Goal: Task Accomplishment & Management: Manage account settings

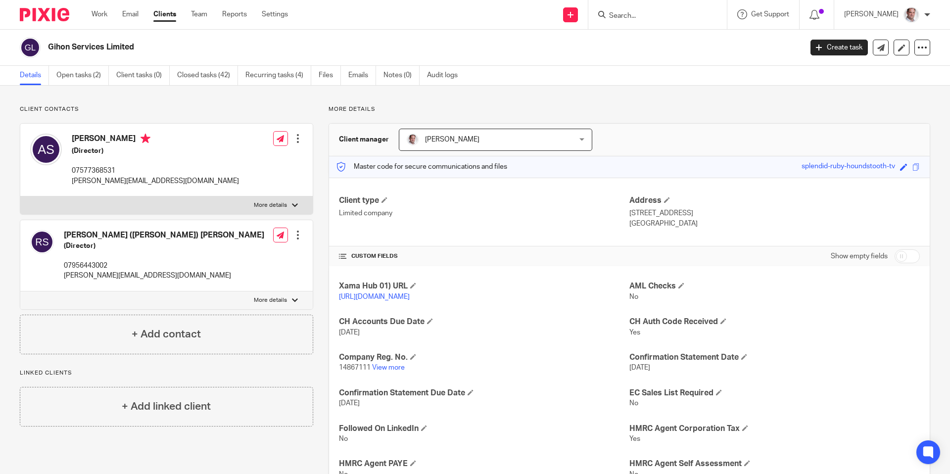
click at [663, 14] on input "Search" at bounding box center [652, 16] width 89 height 9
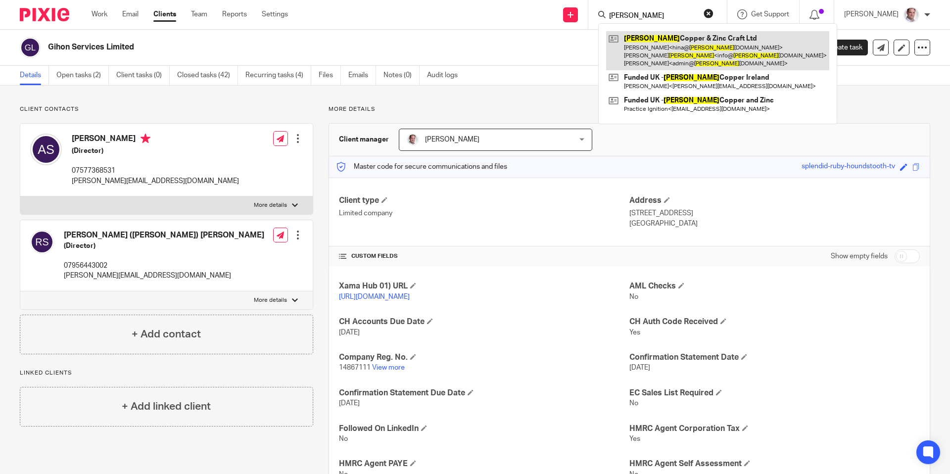
type input "boyle"
click at [677, 39] on link at bounding box center [717, 50] width 223 height 39
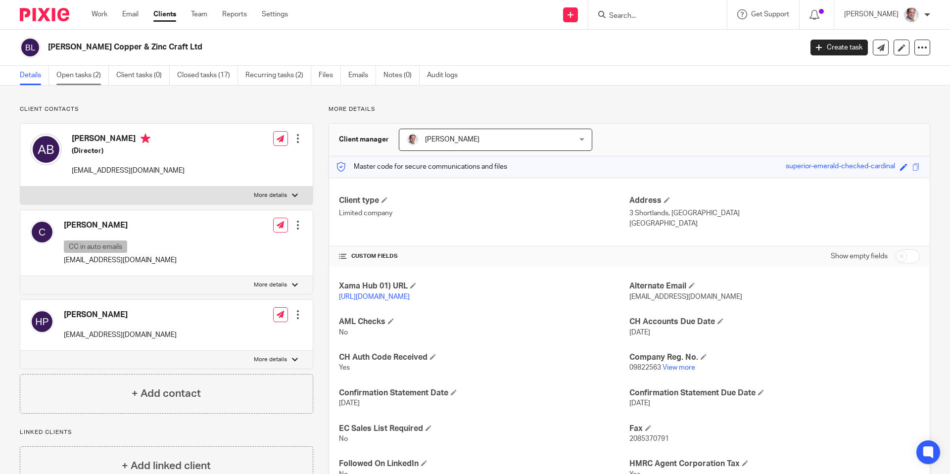
click at [82, 77] on link "Open tasks (2)" at bounding box center [82, 75] width 52 height 19
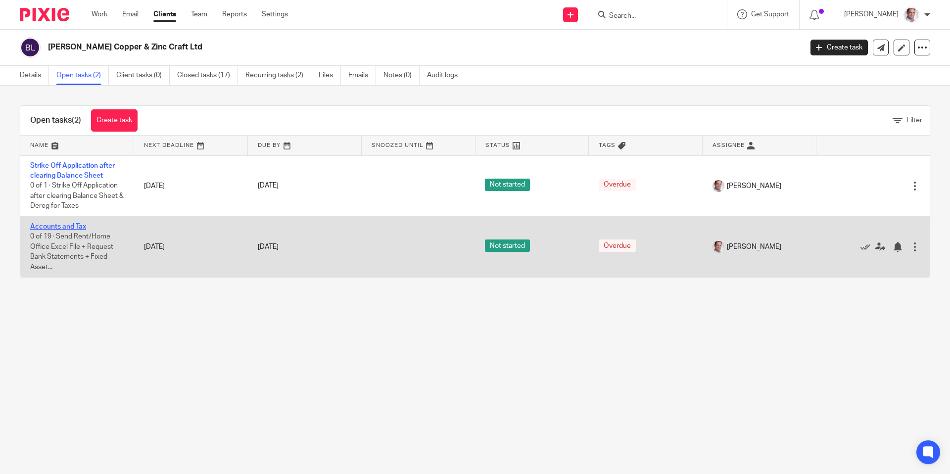
click at [57, 228] on link "Accounts and Tax" at bounding box center [58, 226] width 56 height 7
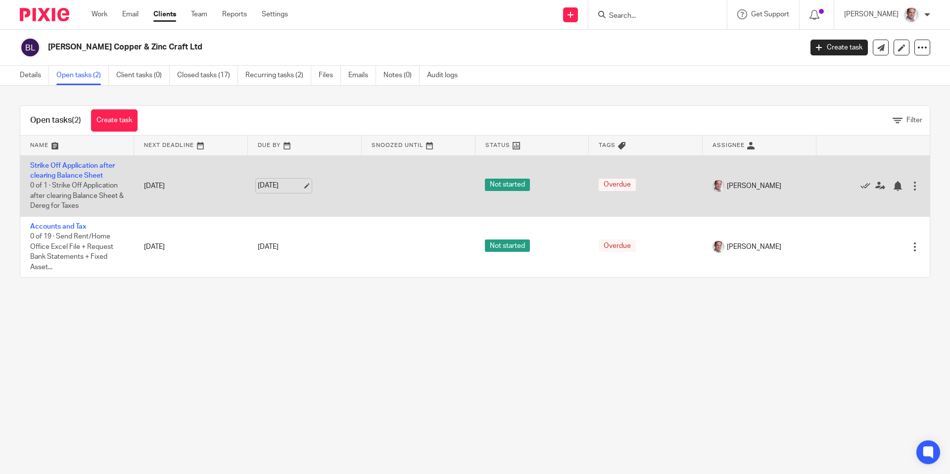
click at [287, 189] on link "[DATE]" at bounding box center [280, 186] width 45 height 10
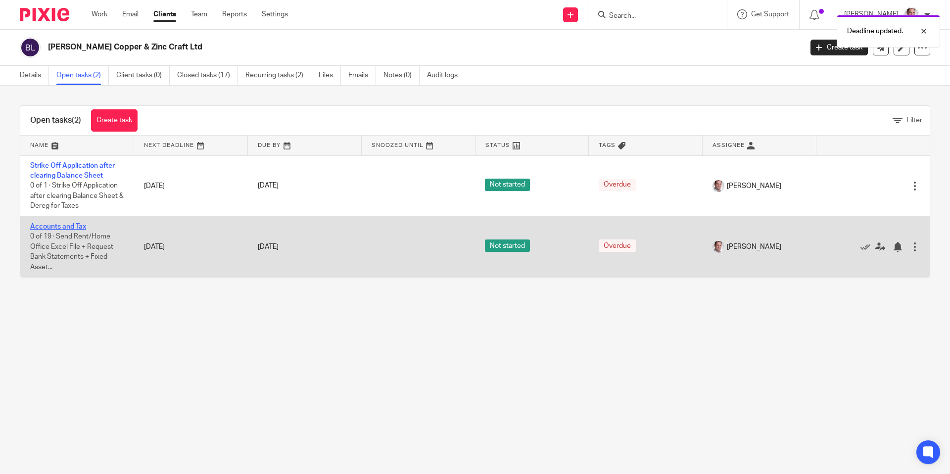
click at [62, 226] on link "Accounts and Tax" at bounding box center [58, 226] width 56 height 7
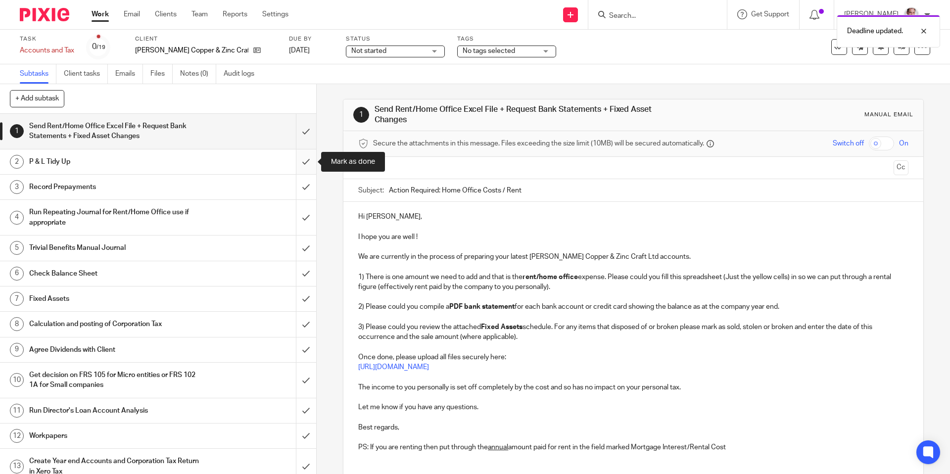
click at [311, 159] on input "submit" at bounding box center [158, 161] width 316 height 25
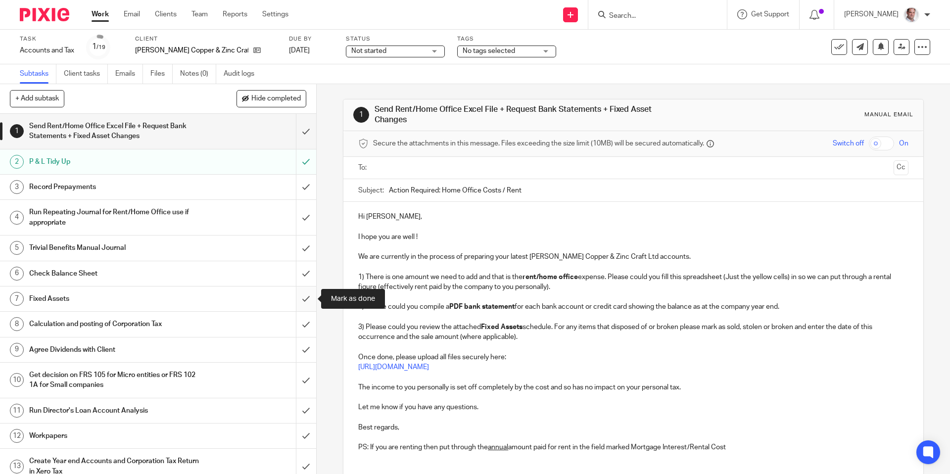
click at [306, 299] on input "submit" at bounding box center [158, 299] width 316 height 25
click at [102, 125] on h1 "Send Rent/Home Office Excel File + Request Bank Statements + Fixed Asset Changes" at bounding box center [114, 131] width 171 height 25
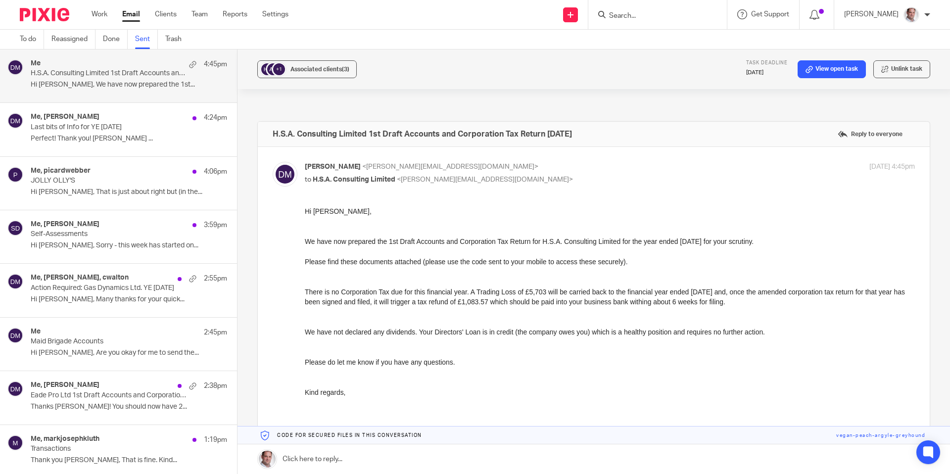
click at [641, 14] on input "Search" at bounding box center [652, 16] width 89 height 9
type input "[PERSON_NAME]"
click button "submit" at bounding box center [0, 0] width 0 height 0
drag, startPoint x: 668, startPoint y: 18, endPoint x: 597, endPoint y: 12, distance: 71.0
click at [597, 12] on div "Send new email Create task Add client [PERSON_NAME] [PERSON_NAME] Tuning Limite…" at bounding box center [626, 14] width 647 height 29
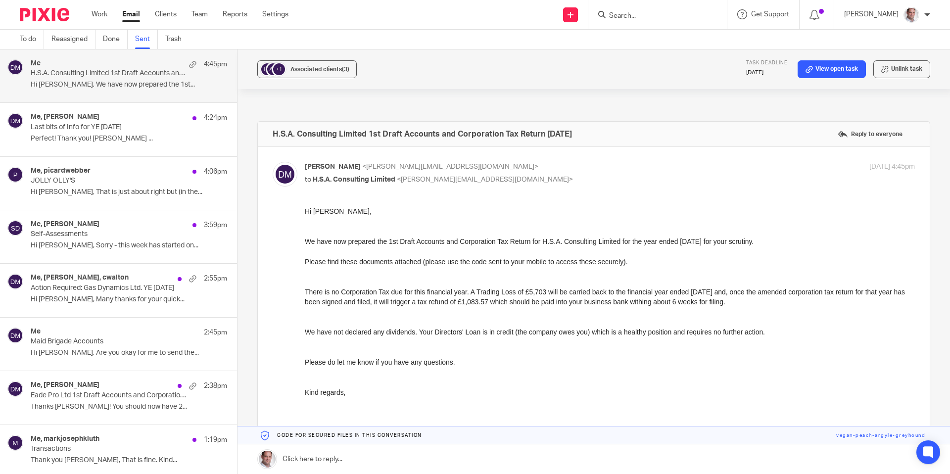
click at [636, 13] on input "Search" at bounding box center [652, 16] width 89 height 9
type input "ggh"
click at [641, 76] on div "+1 Associated clients (3) Task deadline [DATE] View open task Unlink task" at bounding box center [594, 70] width 713 height 40
click at [640, 17] on input "Search" at bounding box center [652, 16] width 89 height 9
type input "ggh tr"
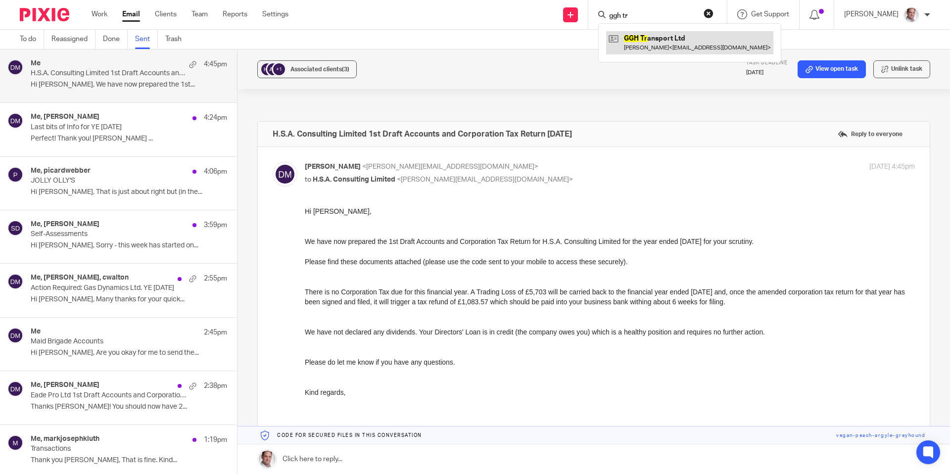
click at [655, 38] on link at bounding box center [689, 42] width 167 height 23
